Goal: Use online tool/utility: Utilize a website feature to perform a specific function

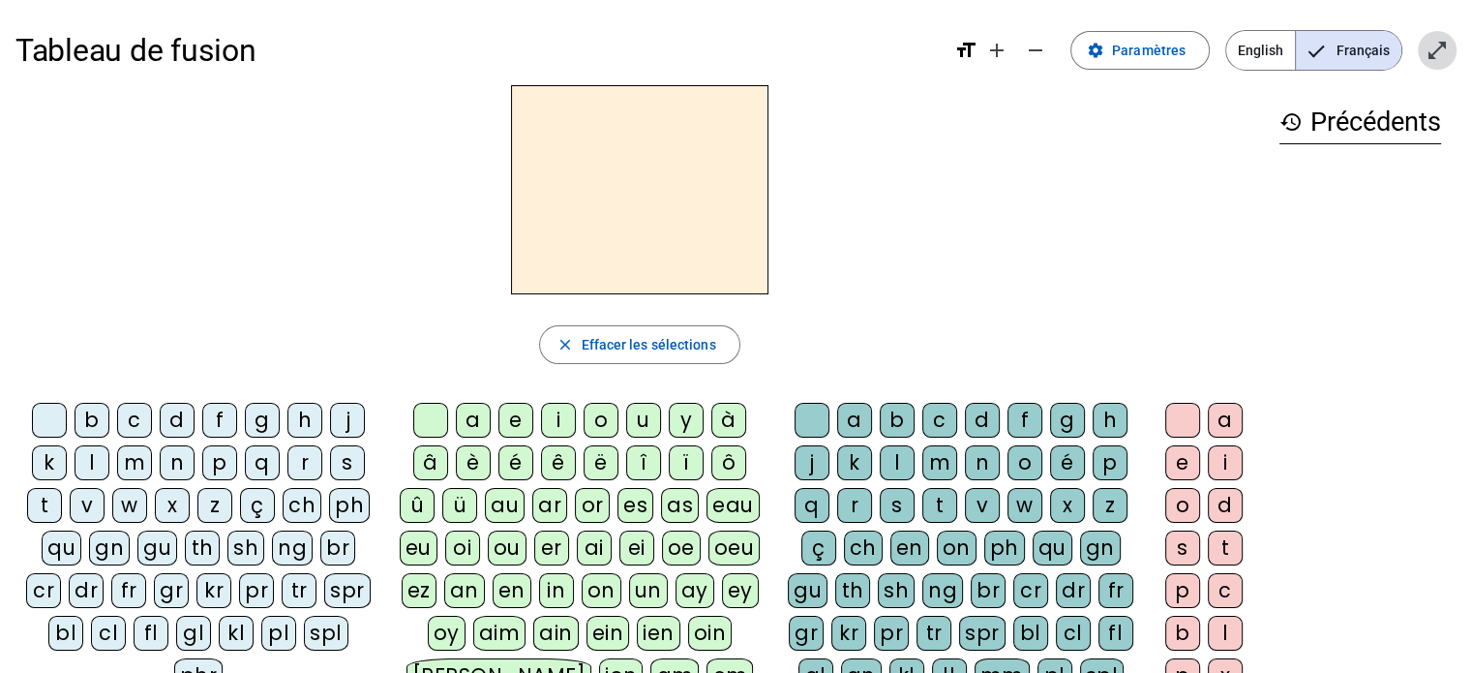
click at [1436, 54] on mat-icon "open_in_full" at bounding box center [1436, 50] width 23 height 23
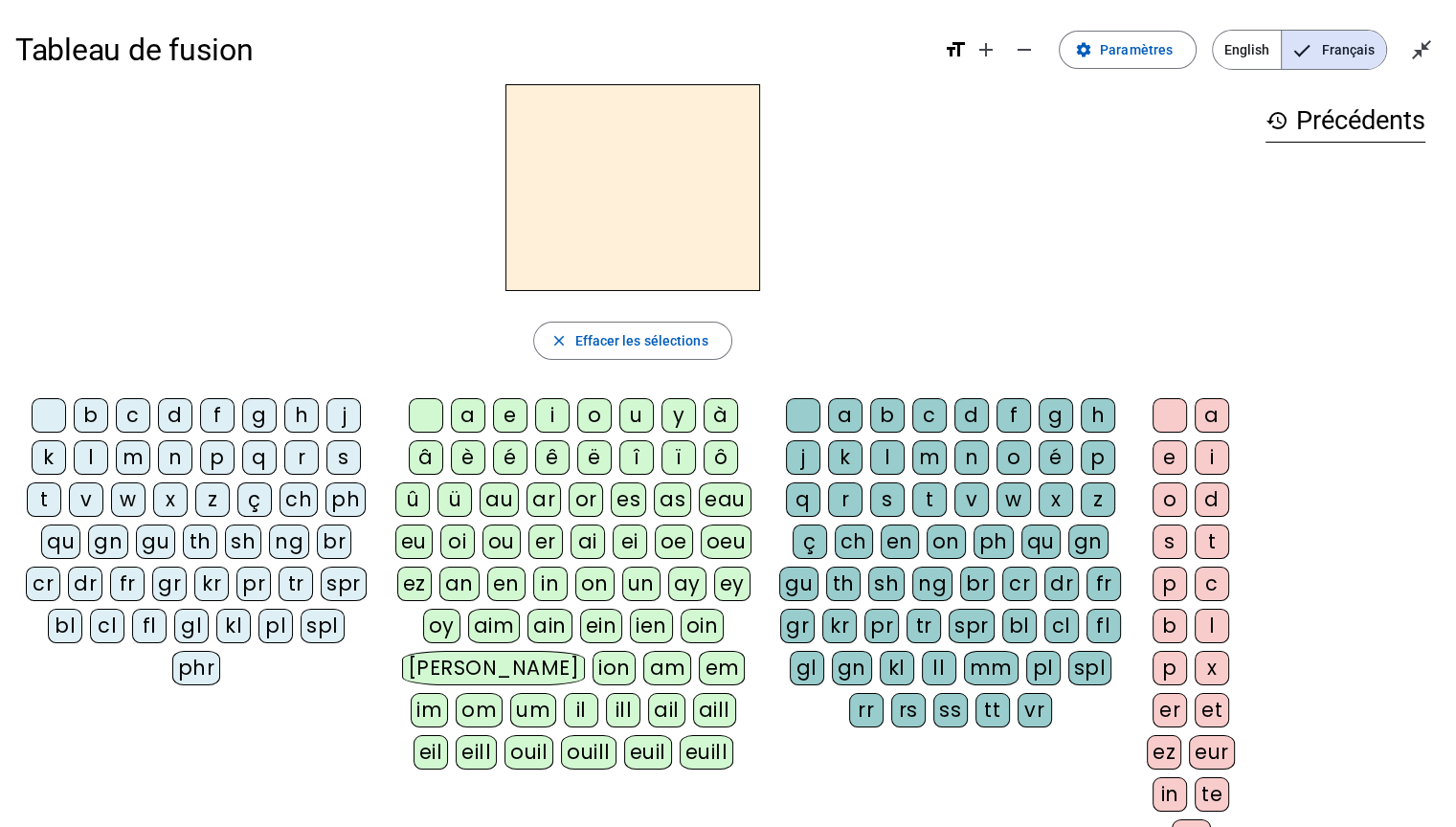
click at [29, 490] on div "t" at bounding box center [44, 500] width 35 height 35
click at [461, 411] on div "a" at bounding box center [468, 415] width 35 height 35
click at [839, 401] on div "a" at bounding box center [845, 415] width 35 height 35
click at [931, 408] on div "c" at bounding box center [929, 415] width 35 height 35
click at [921, 414] on div "c" at bounding box center [929, 415] width 35 height 35
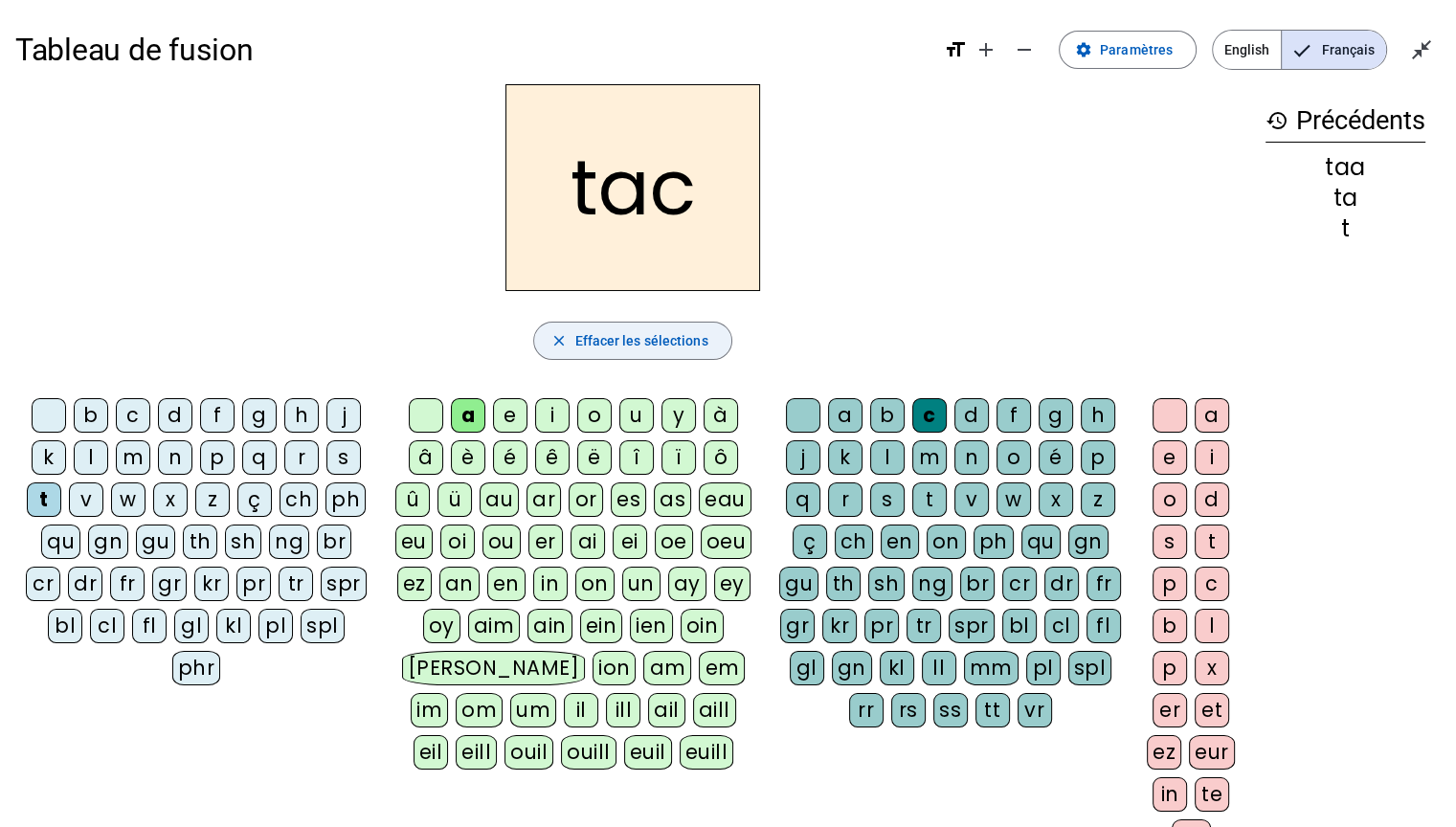
click at [696, 340] on span "Effacer les sélections" at bounding box center [641, 340] width 134 height 23
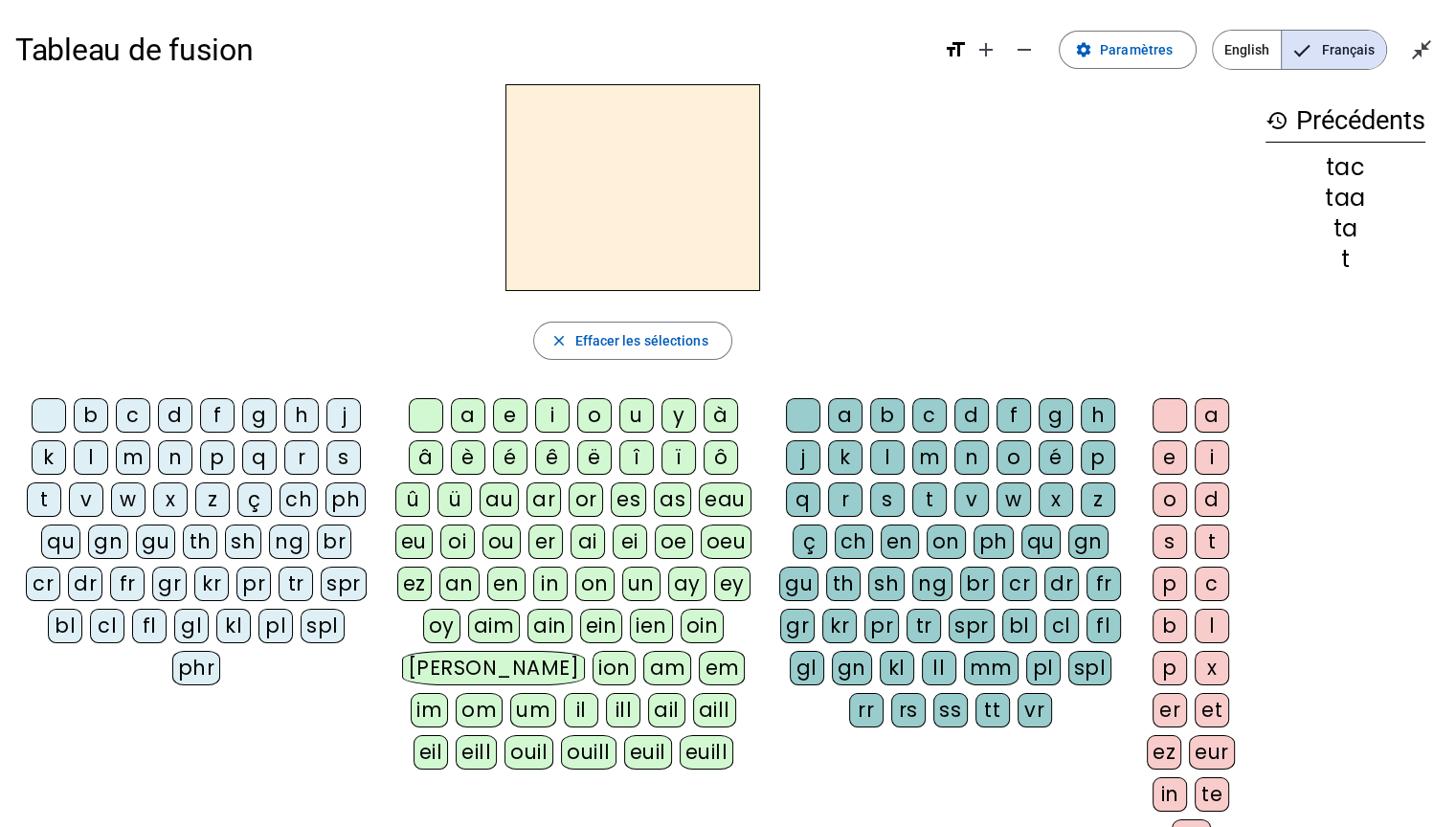
click at [1344, 231] on div "ta" at bounding box center [1345, 229] width 160 height 23
click at [1346, 226] on div "ta" at bounding box center [1345, 229] width 160 height 23
click at [1344, 226] on div "ta" at bounding box center [1345, 229] width 160 height 23
click at [1326, 245] on div "tac taa ta t" at bounding box center [1345, 214] width 160 height 115
click at [1339, 229] on div "ta" at bounding box center [1345, 229] width 160 height 23
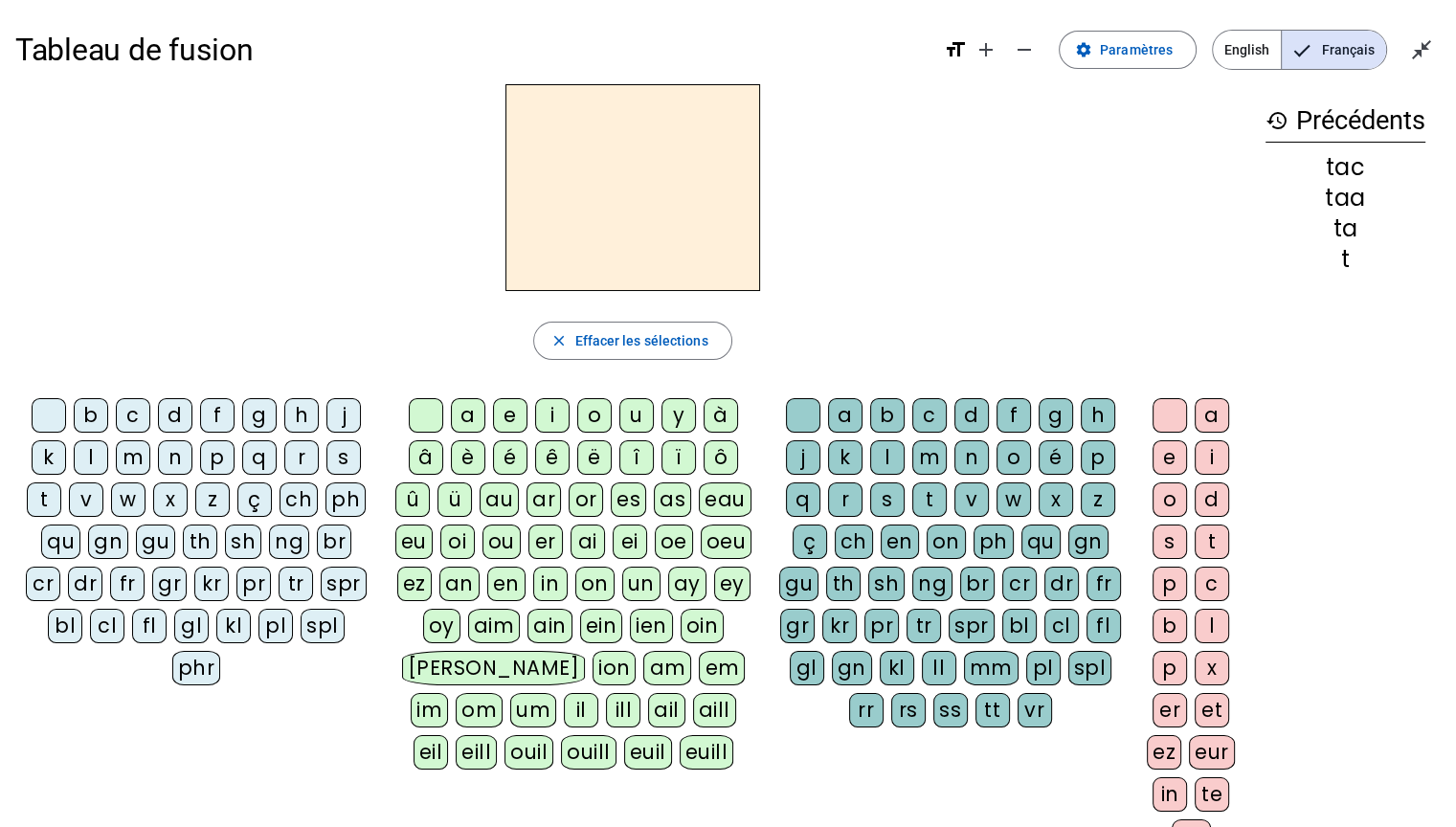
click at [32, 499] on div "t" at bounding box center [44, 500] width 35 height 35
click at [471, 425] on div "a" at bounding box center [468, 415] width 35 height 35
click at [517, 413] on div "e" at bounding box center [509, 415] width 35 height 35
click at [428, 447] on div "â" at bounding box center [425, 457] width 35 height 35
click at [338, 417] on div "j" at bounding box center [343, 415] width 35 height 35
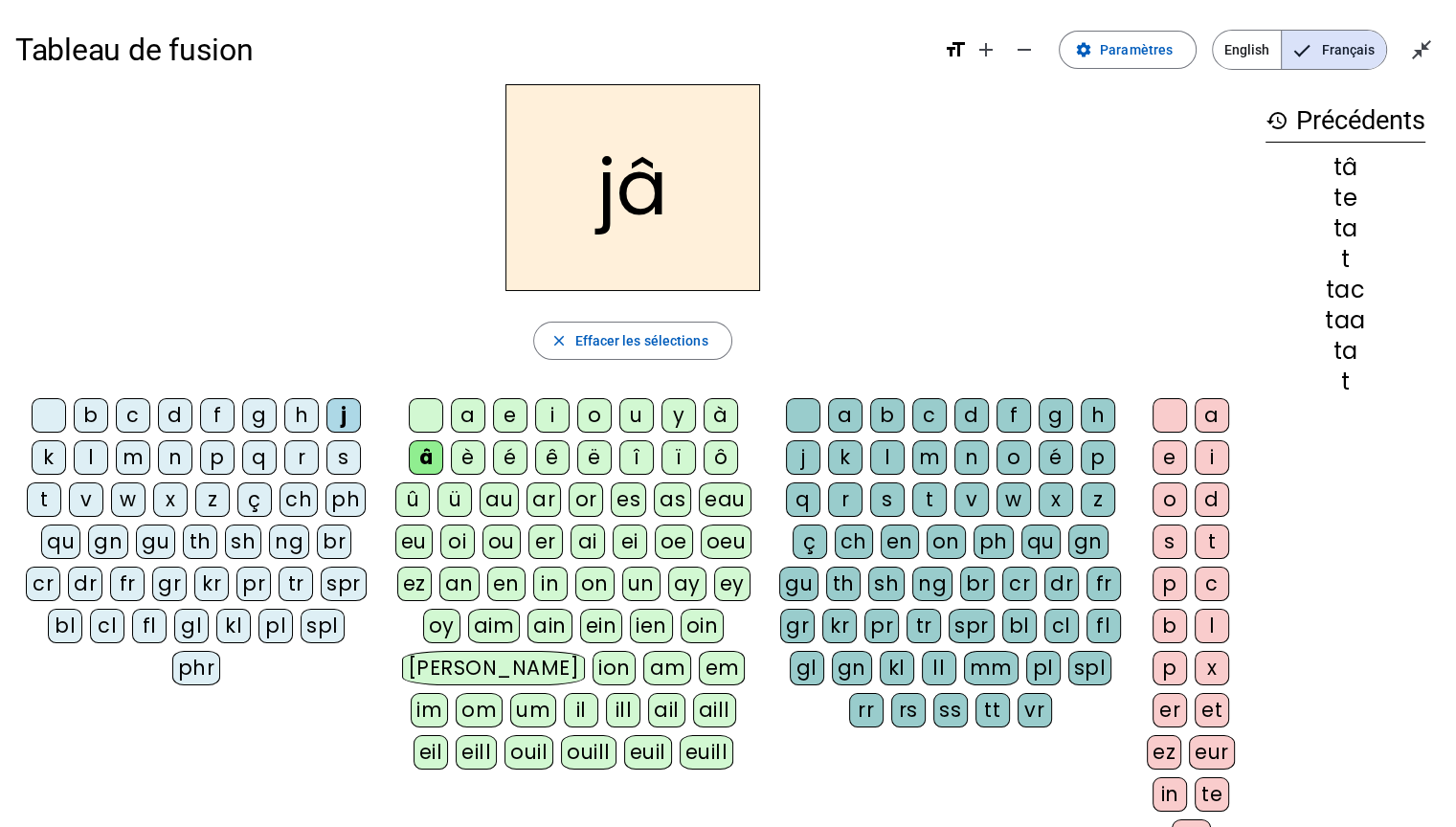
click at [465, 428] on div "a" at bounding box center [468, 415] width 35 height 35
click at [510, 418] on div "e" at bounding box center [509, 415] width 35 height 35
click at [175, 419] on div "d" at bounding box center [175, 415] width 35 height 35
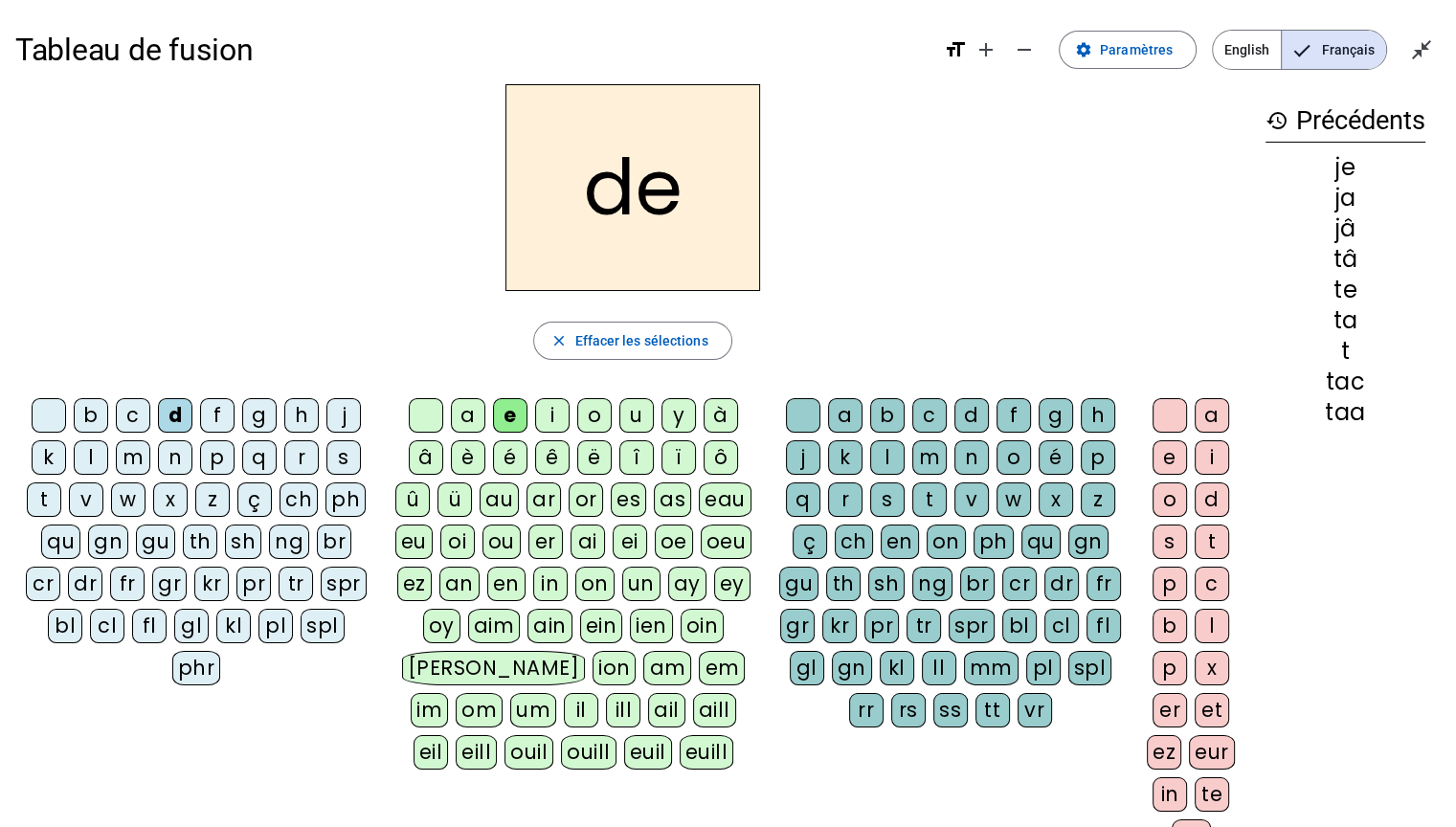
click at [132, 464] on div "m" at bounding box center [133, 457] width 35 height 35
click at [465, 426] on div "a" at bounding box center [468, 415] width 35 height 35
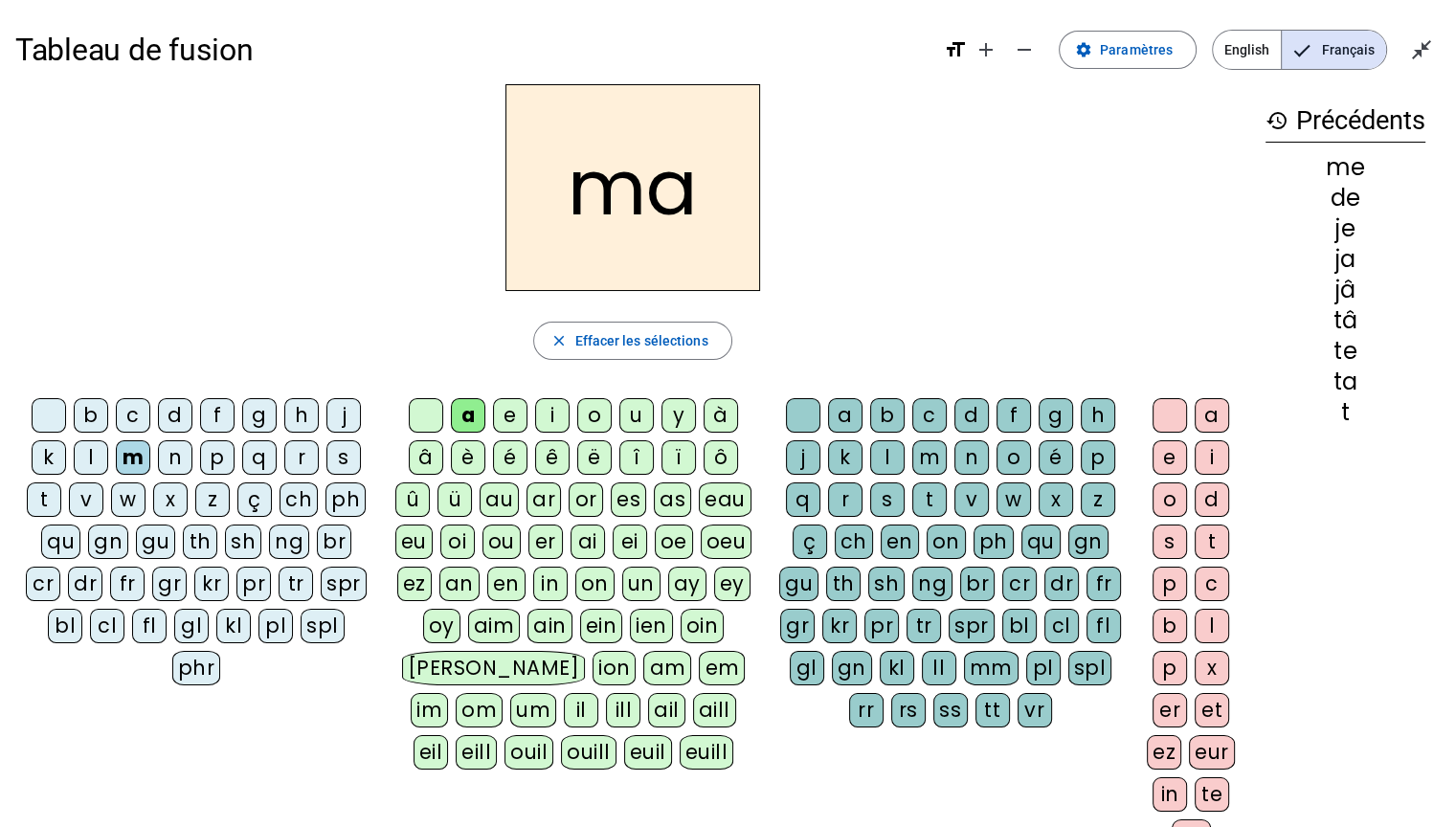
click at [91, 455] on div "l" at bounding box center [91, 457] width 35 height 35
click at [930, 421] on div "c" at bounding box center [929, 415] width 35 height 35
click at [88, 408] on div "b" at bounding box center [91, 415] width 35 height 35
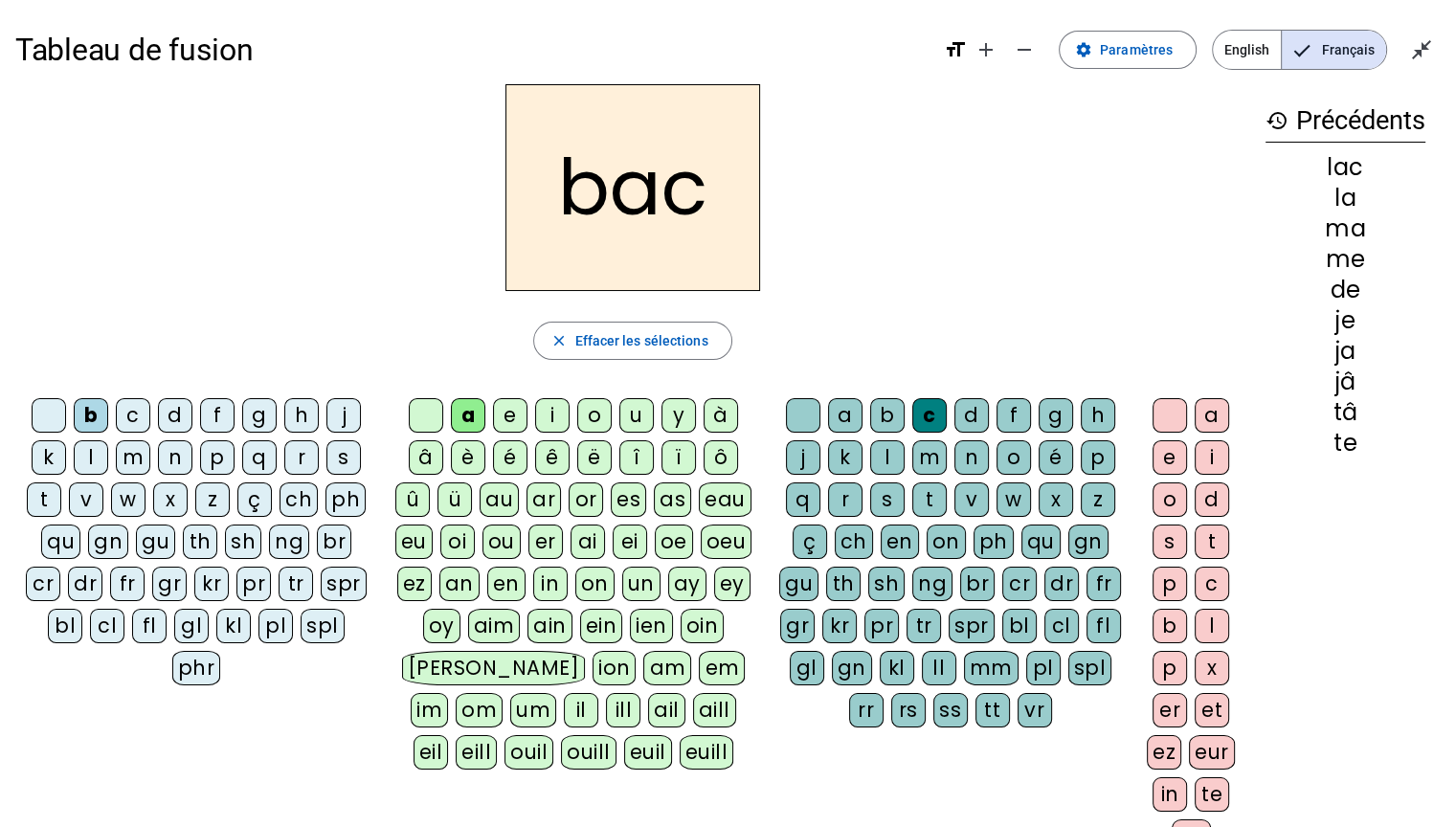
click at [136, 466] on div "m" at bounding box center [133, 457] width 35 height 35
click at [213, 461] on div "p" at bounding box center [217, 457] width 35 height 35
click at [348, 456] on div "s" at bounding box center [343, 457] width 35 height 35
click at [513, 413] on div "e" at bounding box center [509, 415] width 35 height 35
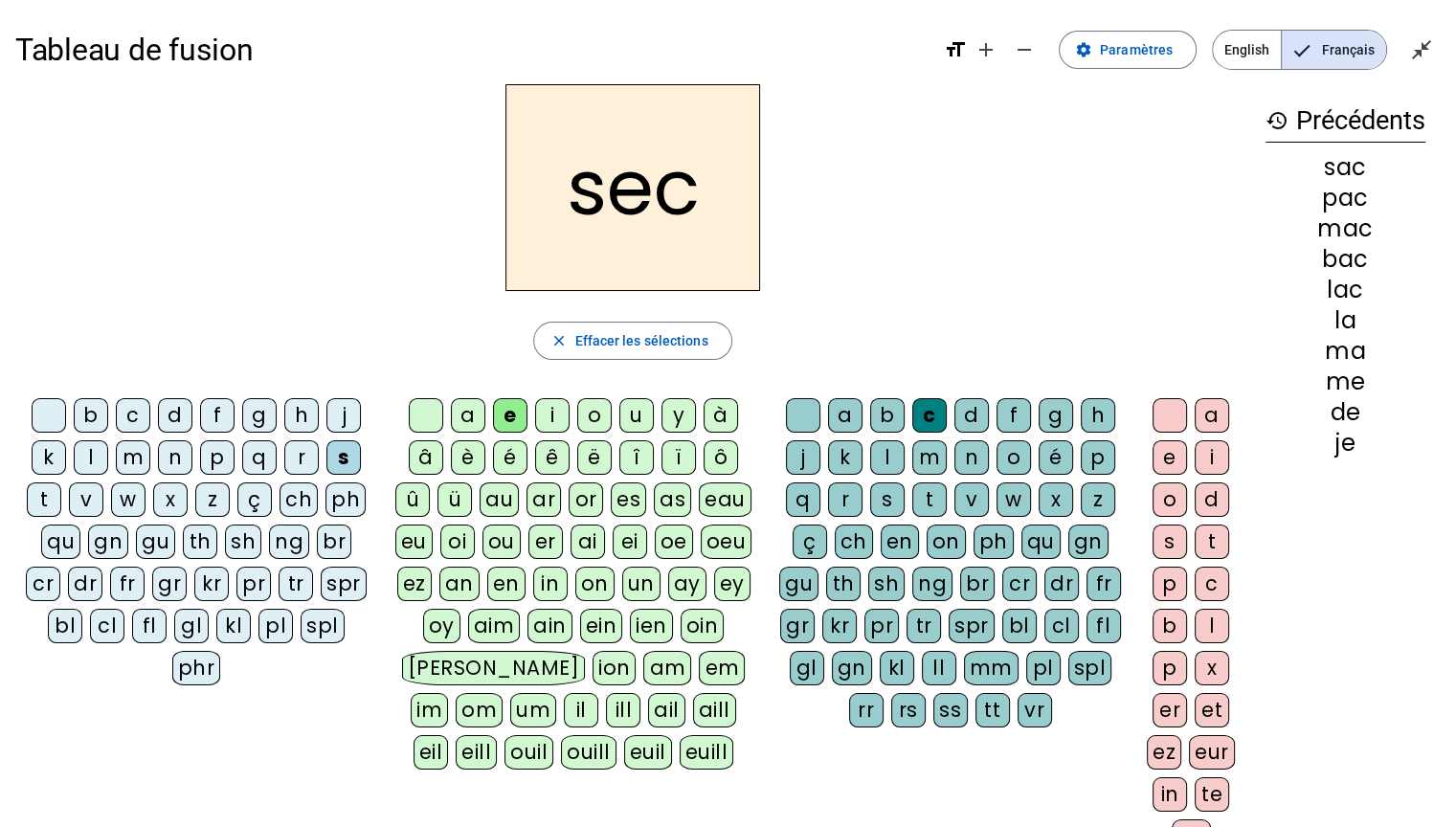
click at [81, 420] on div "b" at bounding box center [91, 415] width 35 height 35
